Goal: Book appointment/travel/reservation

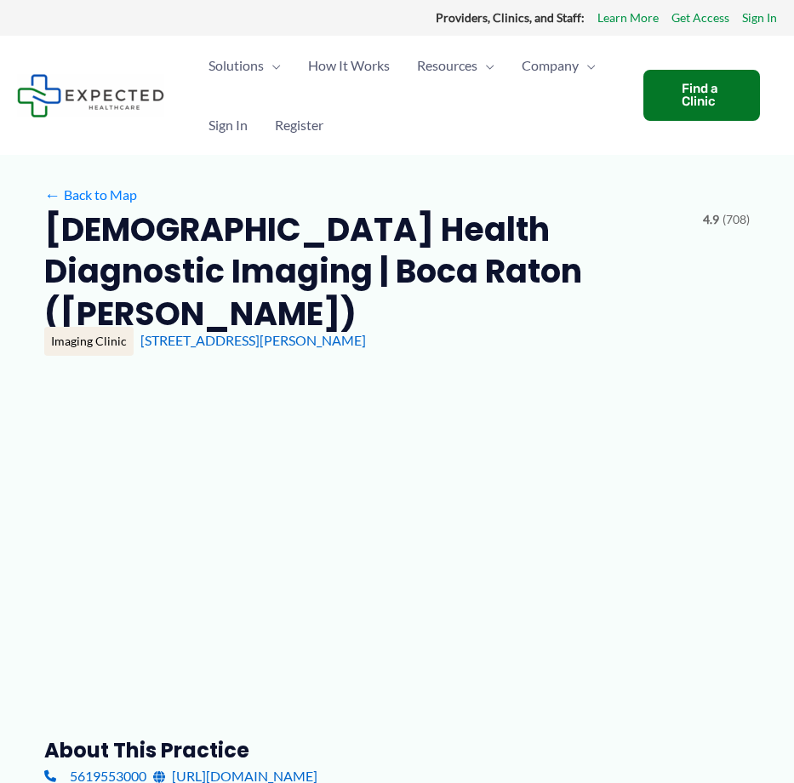
type input "**********"
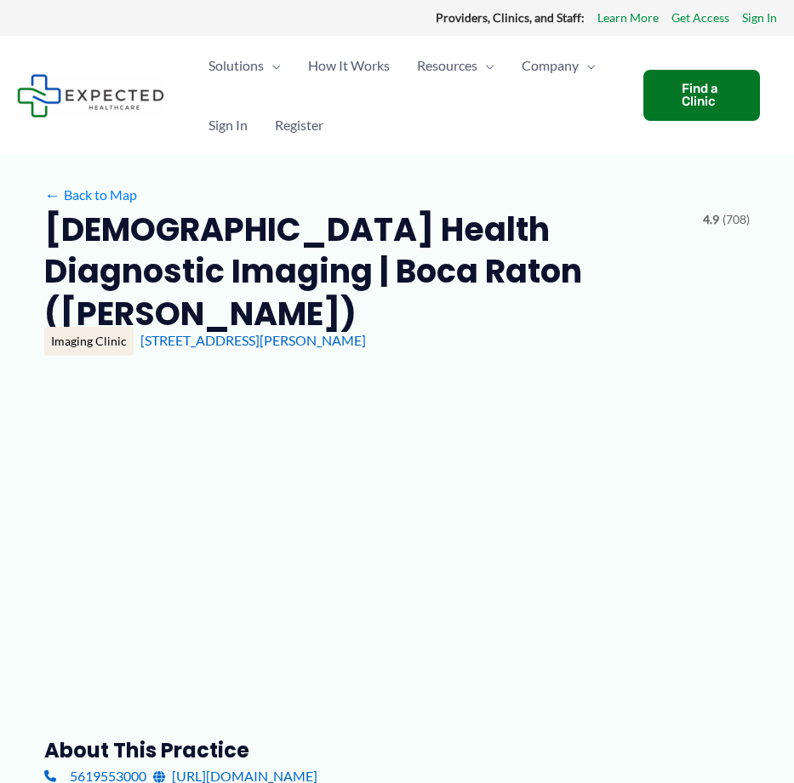
type input "**********"
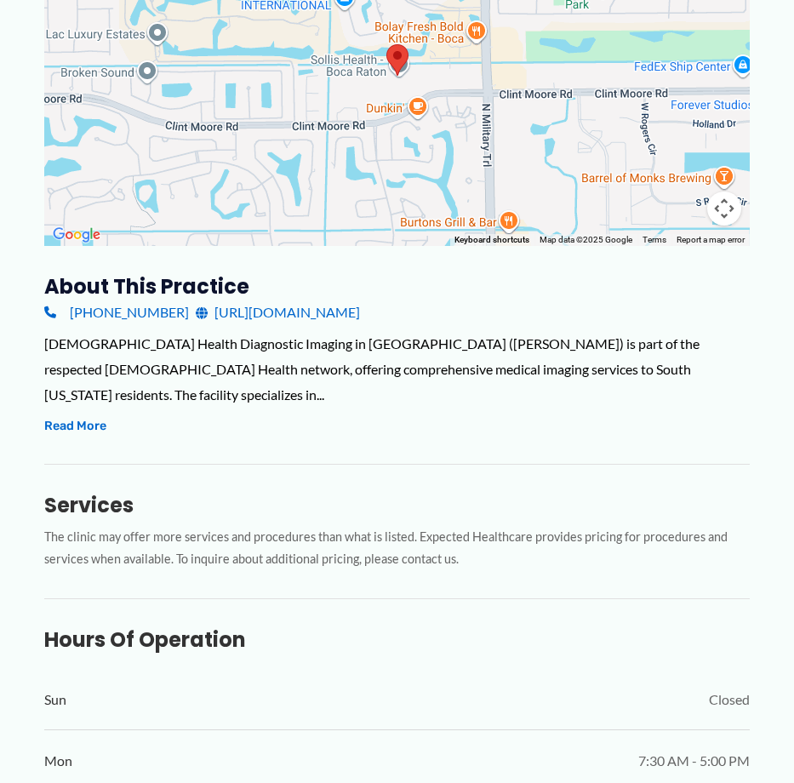
scroll to position [340, 0]
